Goal: Task Accomplishment & Management: Complete application form

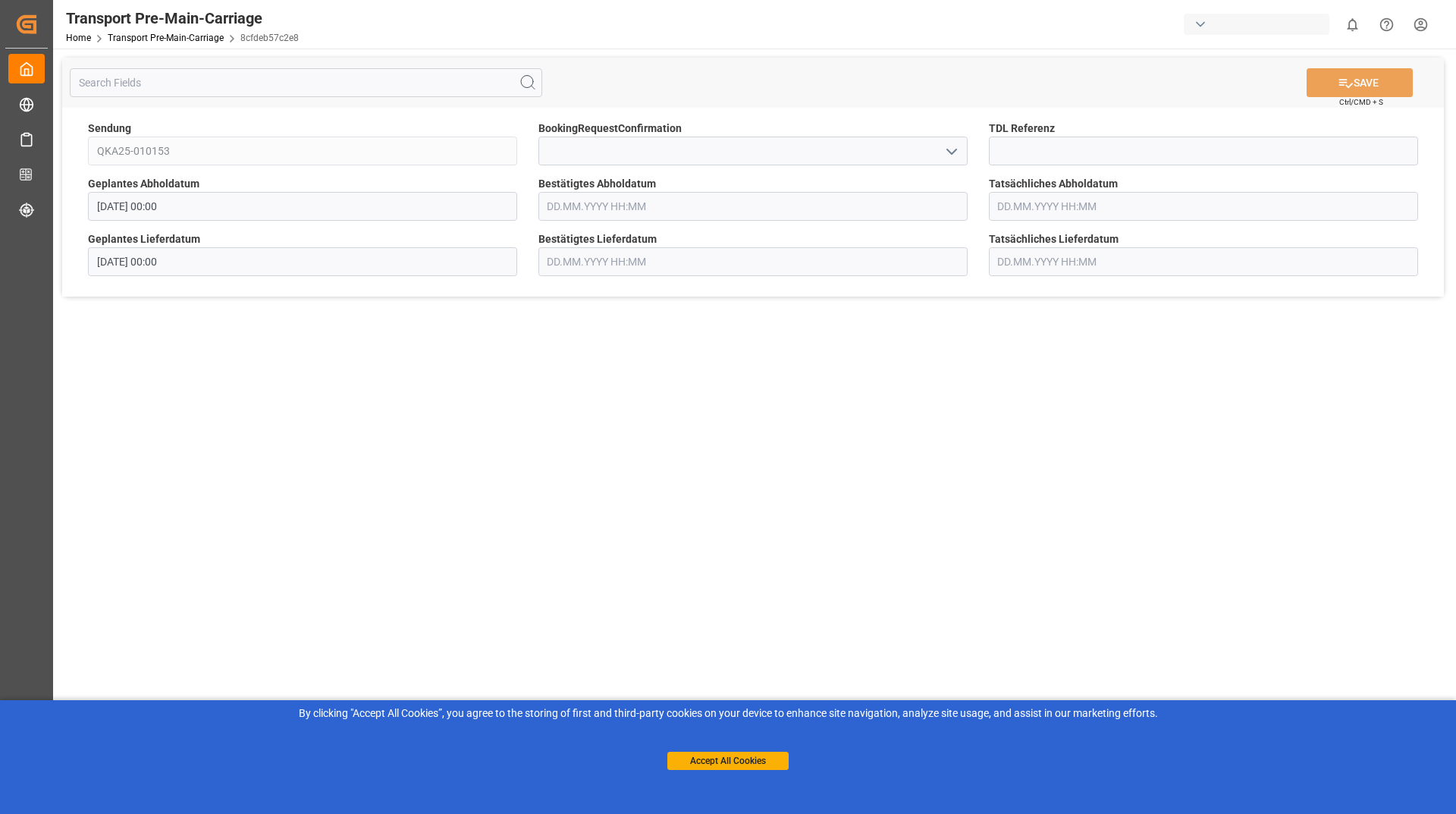
click at [951, 145] on icon "open menu" at bounding box center [952, 152] width 19 height 19
click at [752, 183] on div "Yes" at bounding box center [752, 184] width 428 height 34
type input "Yes"
click at [1333, 68] on button "SAVE" at bounding box center [1360, 82] width 106 height 29
click at [959, 149] on icon "open menu" at bounding box center [952, 152] width 19 height 19
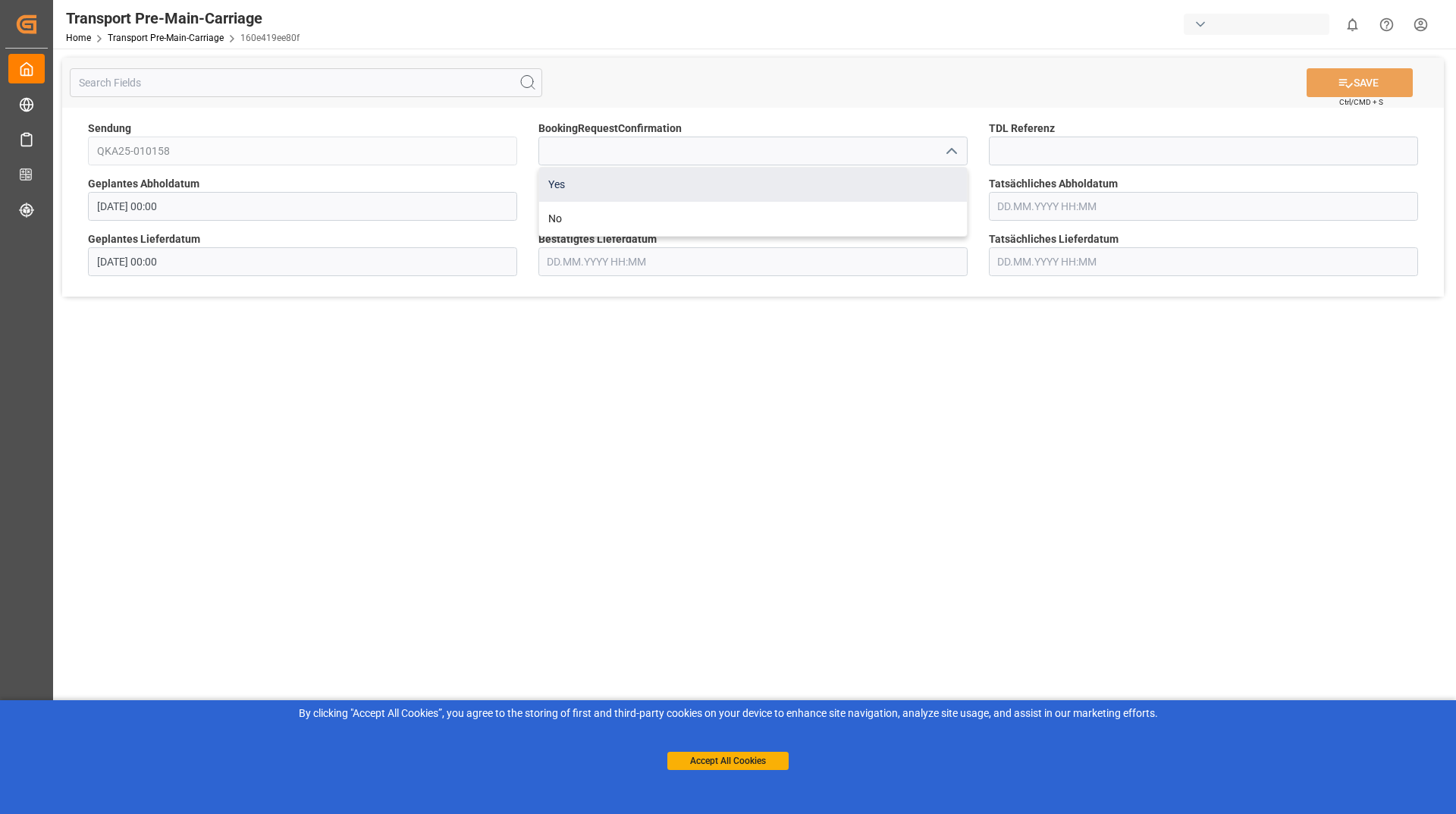
click at [738, 183] on div "Yes" at bounding box center [752, 184] width 428 height 34
type input "Yes"
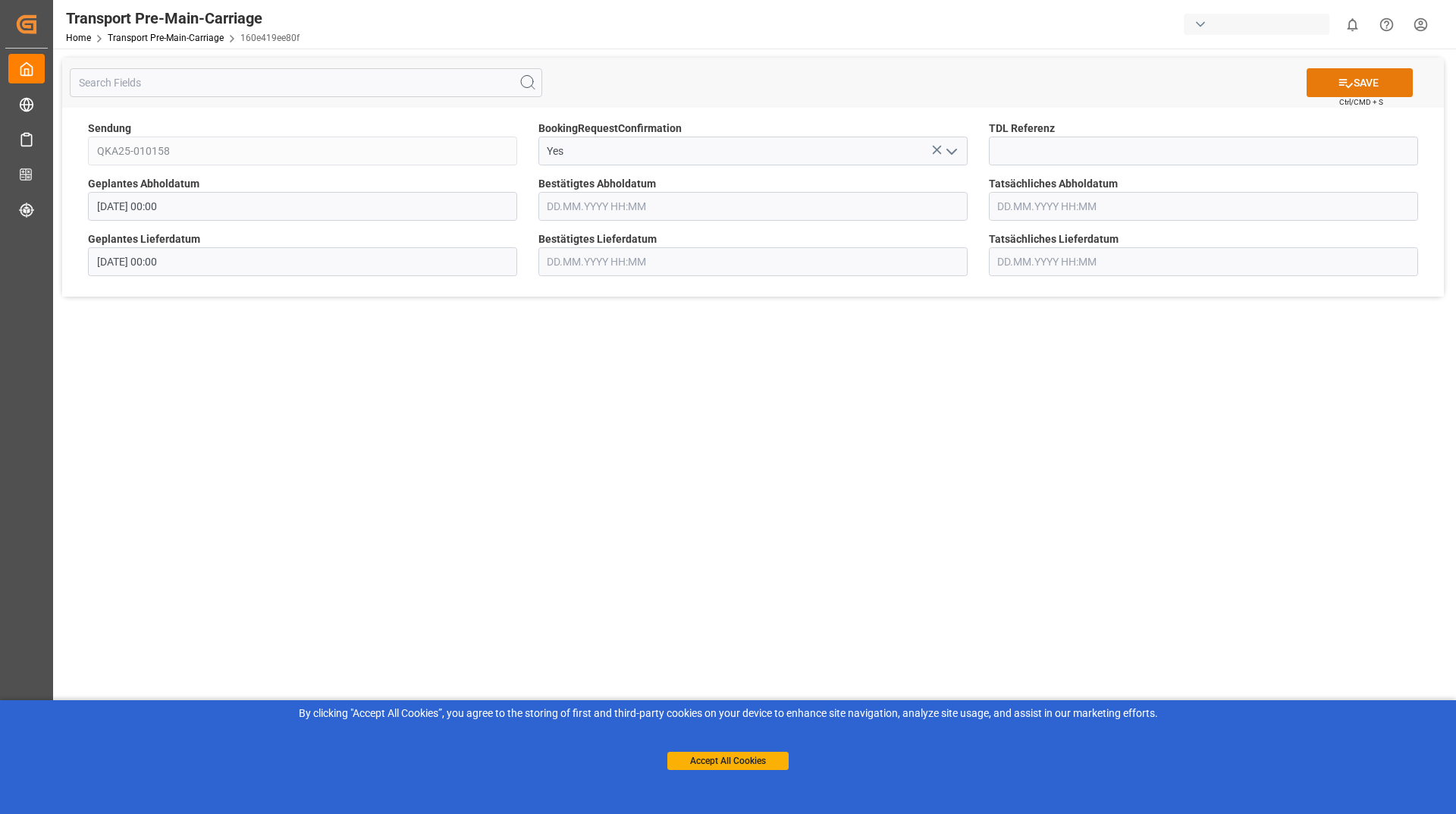
click at [1359, 86] on button "SAVE" at bounding box center [1360, 82] width 106 height 29
click at [958, 158] on icon "open menu" at bounding box center [952, 152] width 19 height 19
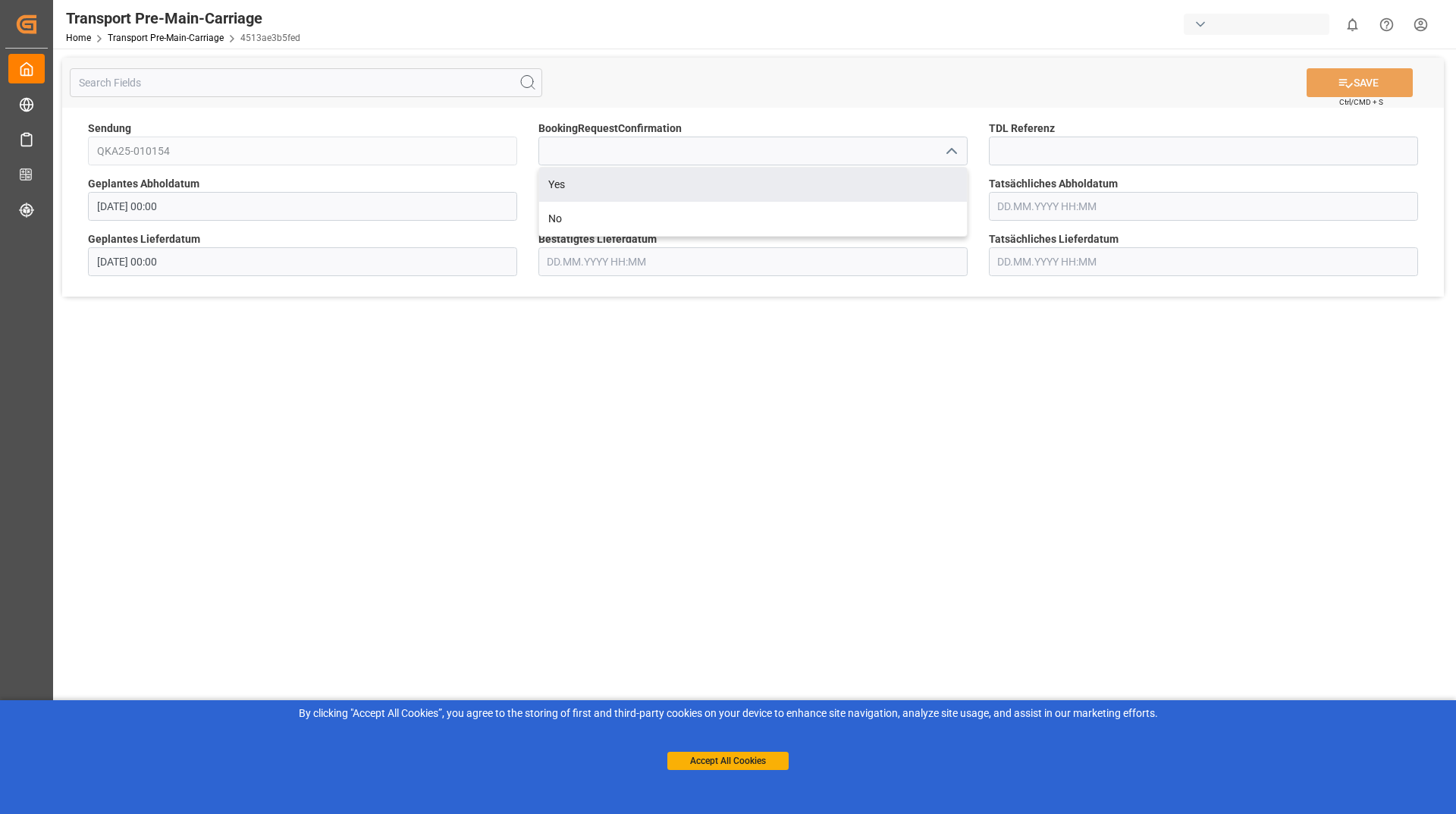
click at [800, 175] on div "Yes" at bounding box center [752, 184] width 428 height 34
type input "Yes"
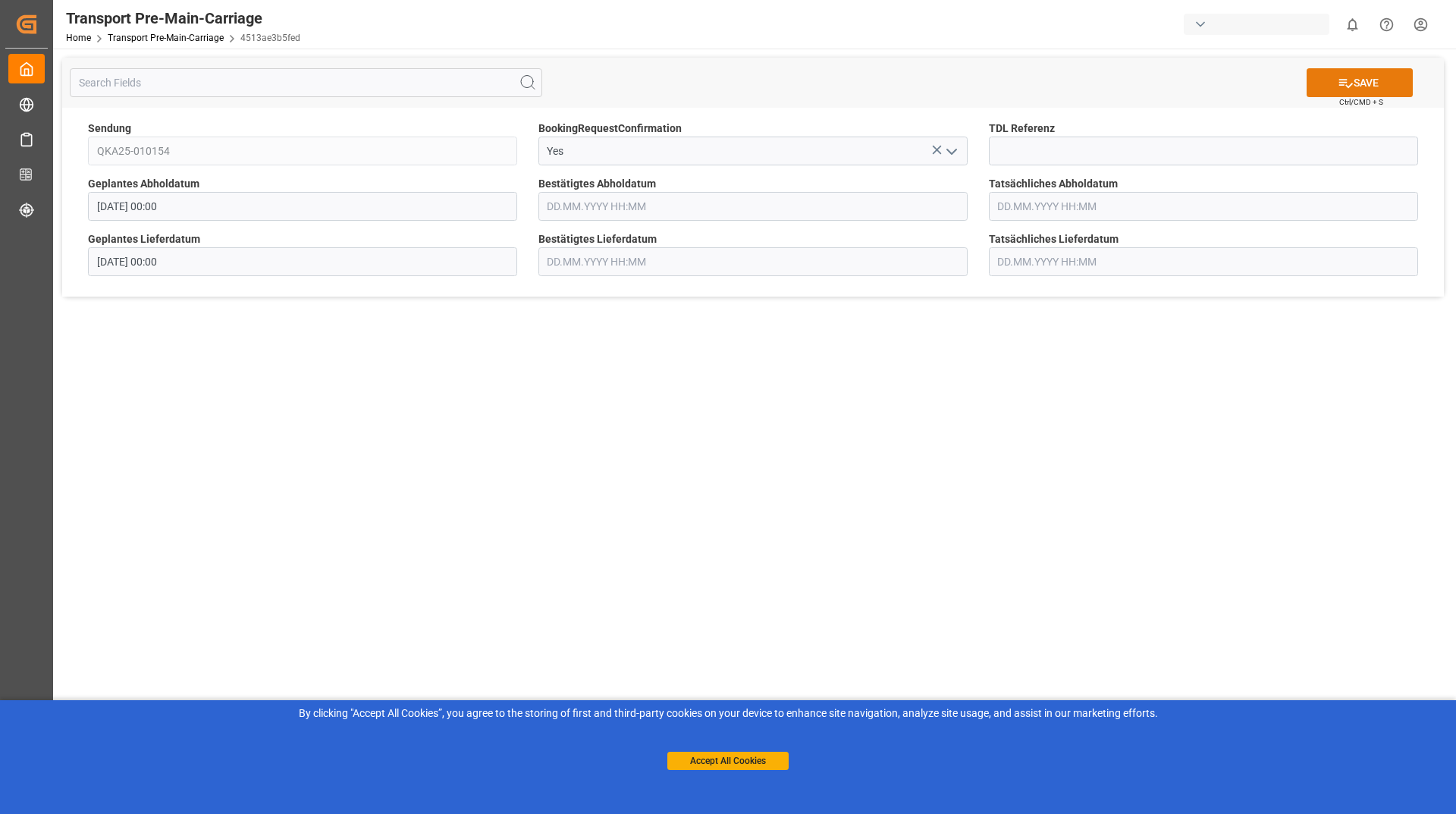
click at [1345, 79] on icon at bounding box center [1346, 83] width 13 height 9
click at [941, 150] on button "open menu" at bounding box center [951, 151] width 23 height 24
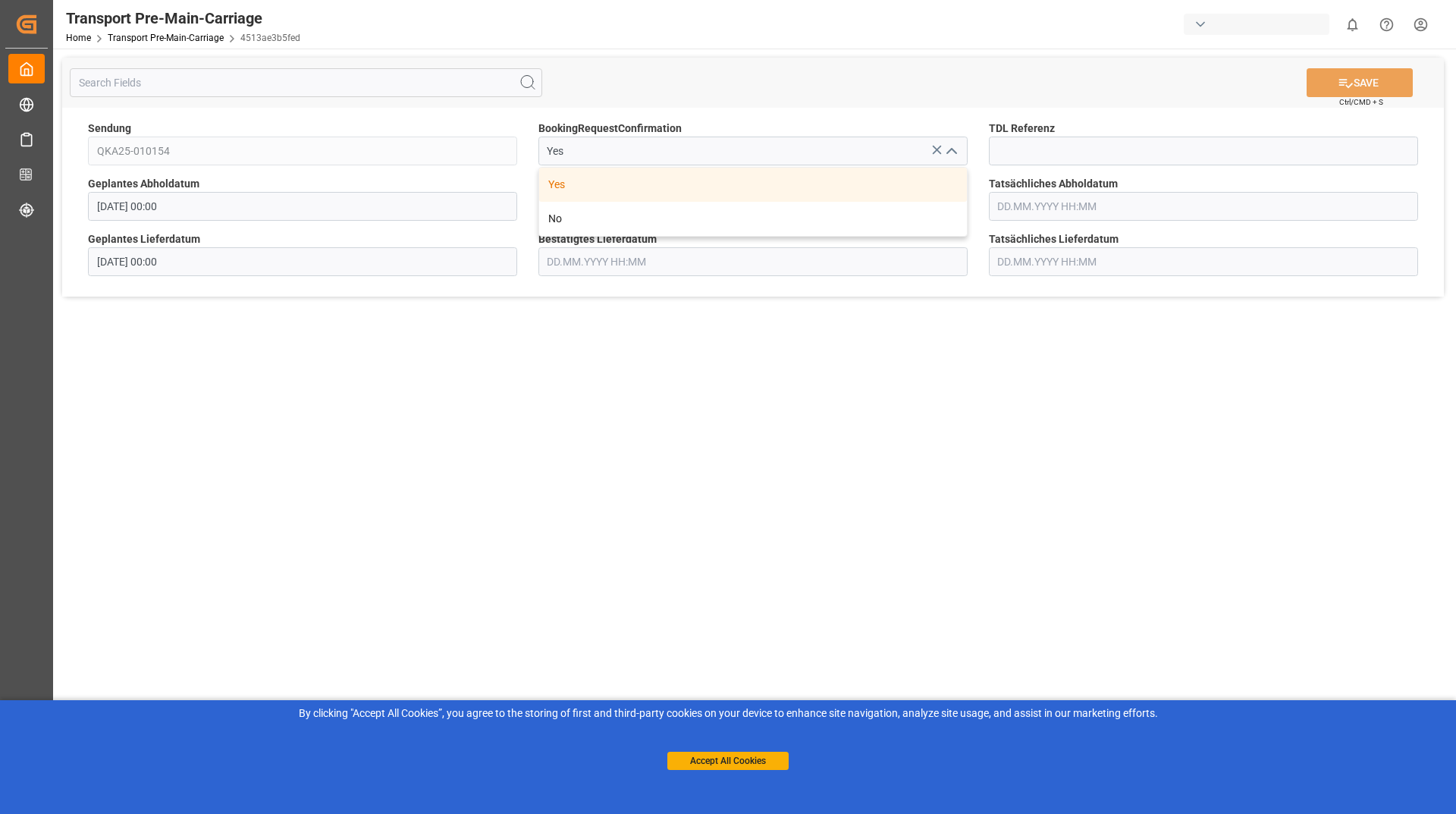
click at [931, 146] on icon at bounding box center [937, 150] width 16 height 16
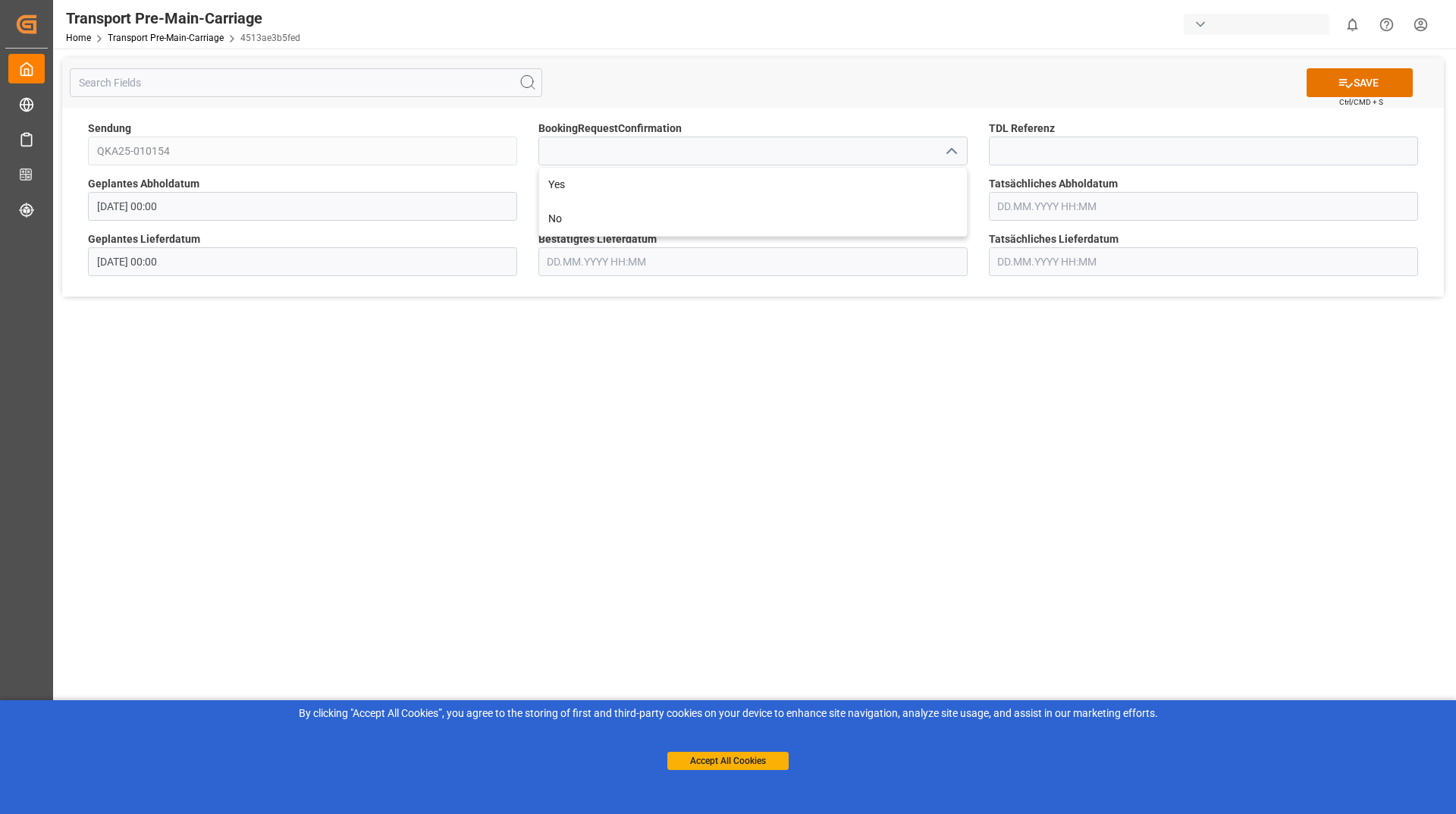
click at [951, 156] on icon "close menu" at bounding box center [952, 152] width 19 height 19
click at [939, 148] on button "open menu" at bounding box center [951, 151] width 23 height 24
click at [884, 174] on div "Yes" at bounding box center [752, 184] width 428 height 34
type input "Yes"
click at [1401, 70] on button "SAVE" at bounding box center [1360, 82] width 106 height 29
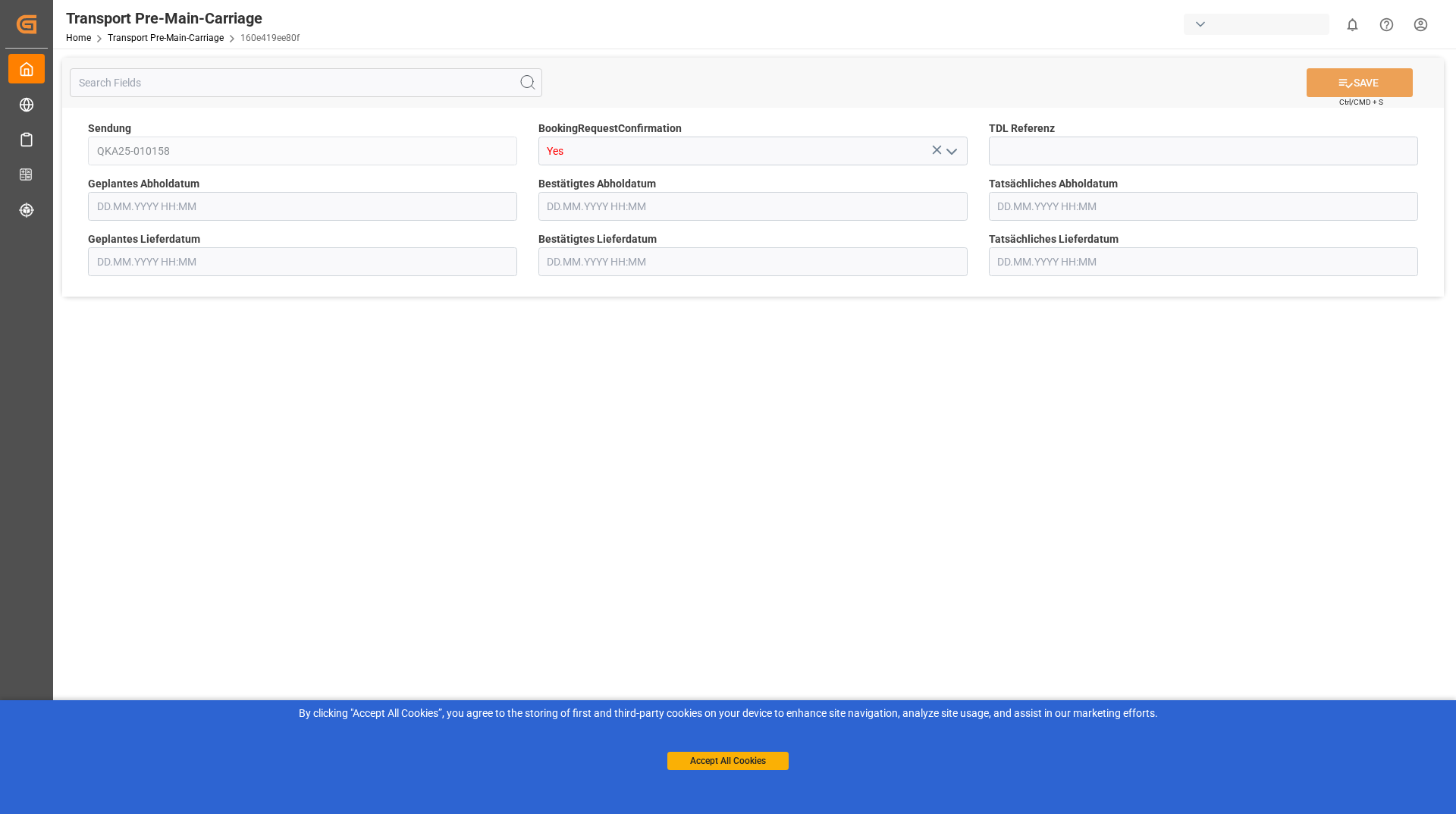
type input "[DATE] 00:00"
